Goal: Ask a question

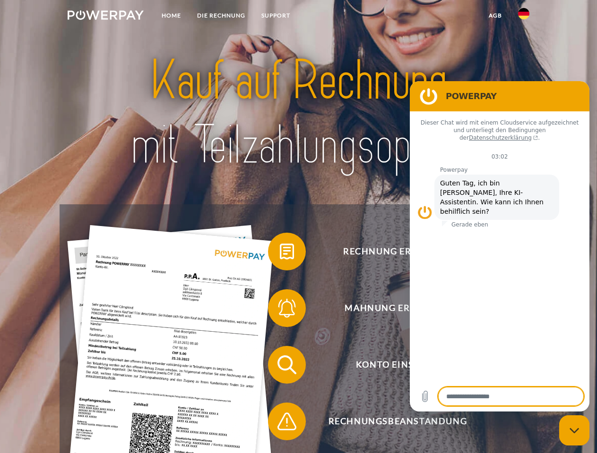
click at [105, 17] on img at bounding box center [106, 14] width 76 height 9
click at [523, 17] on img at bounding box center [523, 13] width 11 height 11
click at [495, 16] on link "agb" at bounding box center [494, 15] width 29 height 17
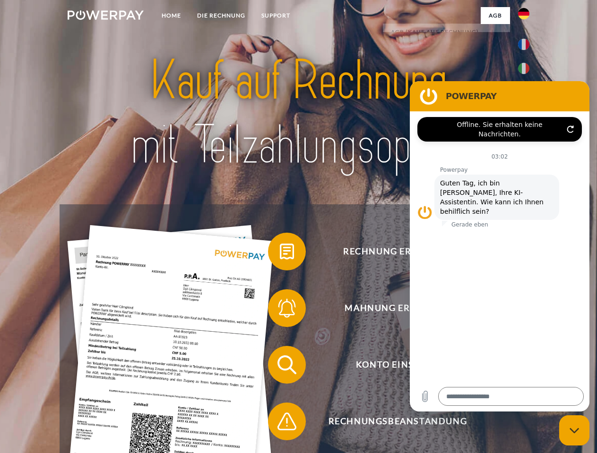
click at [280, 254] on span at bounding box center [272, 251] width 47 height 47
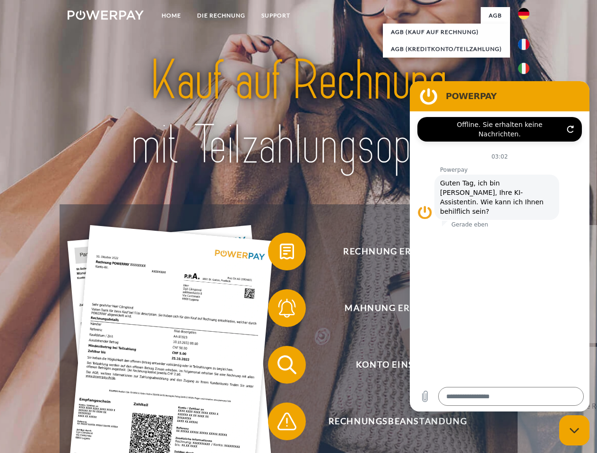
click at [280, 310] on span at bounding box center [272, 308] width 47 height 47
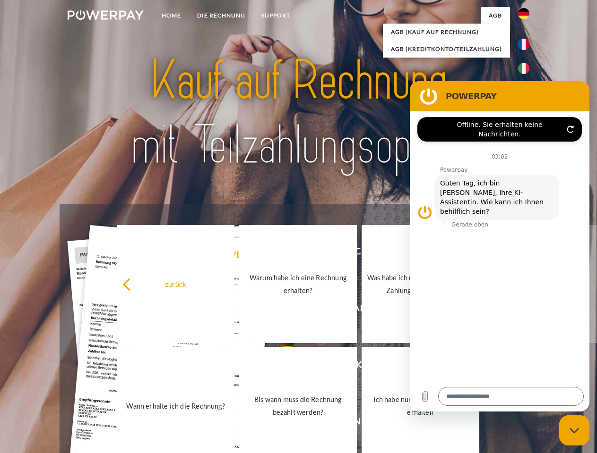
click at [280, 367] on link "Bis wann muss die Rechnung bezahlt werden?" at bounding box center [298, 406] width 118 height 118
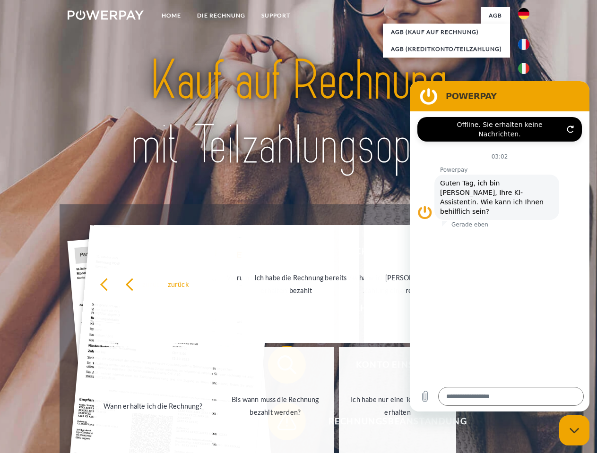
click at [339, 424] on link "Ich habe nur eine Teillieferung erhalten" at bounding box center [398, 406] width 118 height 118
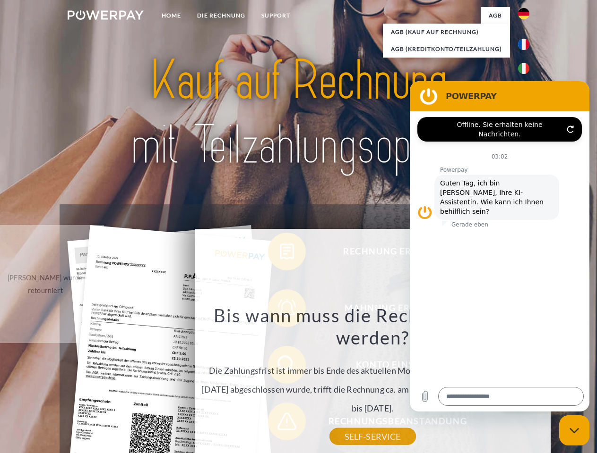
click at [574, 431] on icon "Messaging-Fenster schließen" at bounding box center [574, 431] width 10 height 6
type textarea "*"
